Goal: Information Seeking & Learning: Learn about a topic

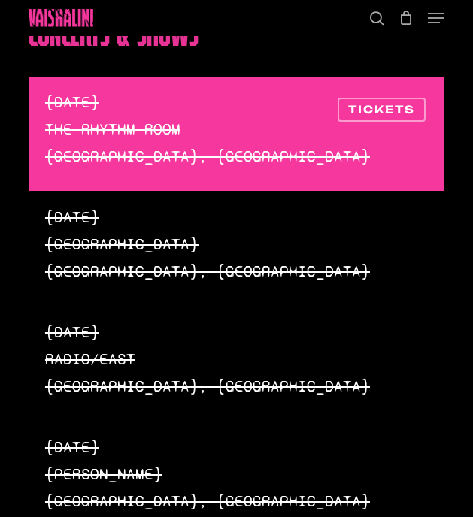
scroll to position [2487, 0]
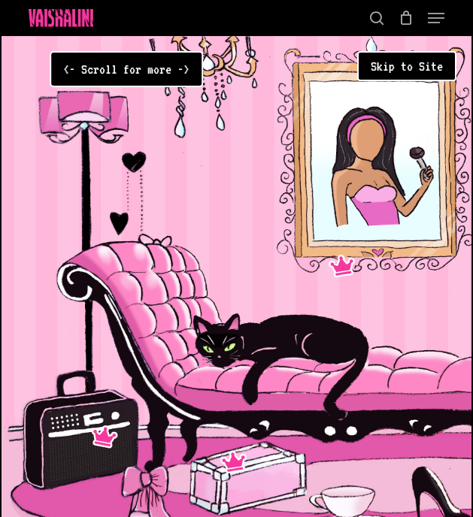
click at [167, 65] on div "<- Scroll for more ->" at bounding box center [126, 69] width 153 height 36
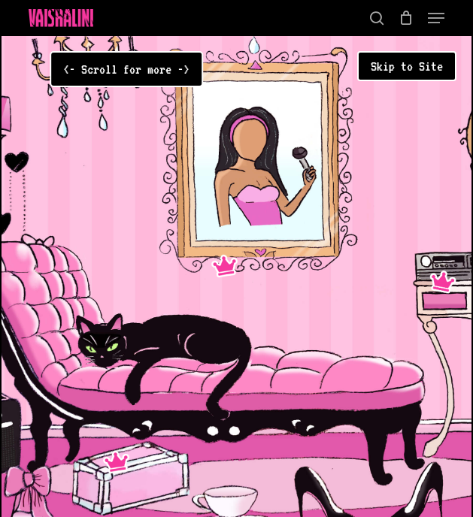
click at [407, 64] on button "Skip to Site" at bounding box center [406, 66] width 99 height 30
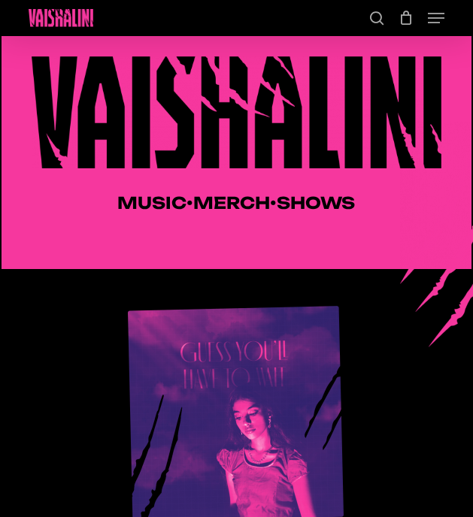
click at [429, 11] on span "Navigation Menu" at bounding box center [436, 18] width 17 height 15
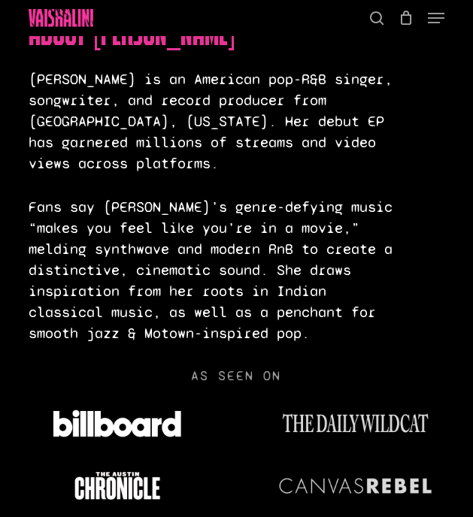
scroll to position [3916, 0]
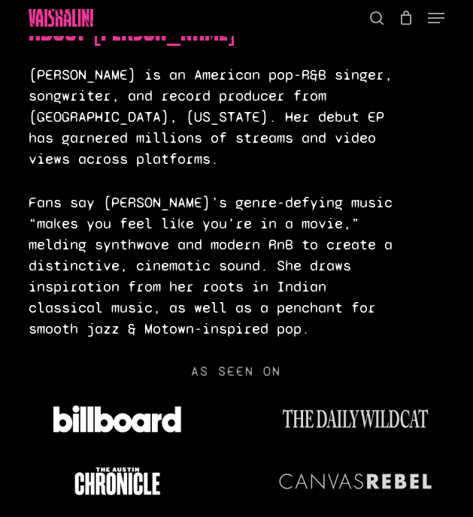
click at [171, 263] on p "Fans say [PERSON_NAME]’s genre-defying music “makes you feel like you’re in a m…" at bounding box center [216, 265] width 374 height 147
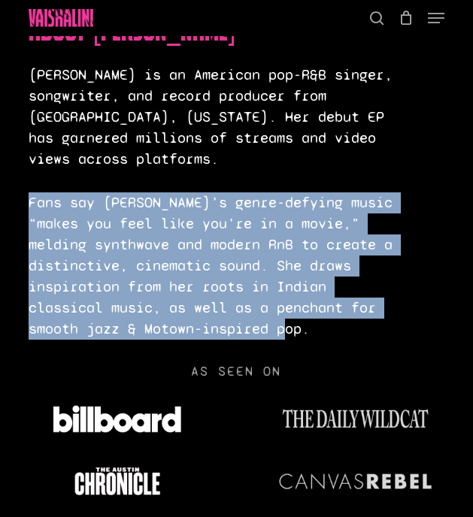
drag, startPoint x: 306, startPoint y: 305, endPoint x: 26, endPoint y: 189, distance: 302.7
click at [26, 189] on div "About [PERSON_NAME] [PERSON_NAME] is an American pop-R&B singer, songwriter, an…" at bounding box center [236, 199] width 425 height 378
copy p "Fans say [PERSON_NAME]’s genre-defying music “makes you feel like you’re in a m…"
